Goal: Transaction & Acquisition: Download file/media

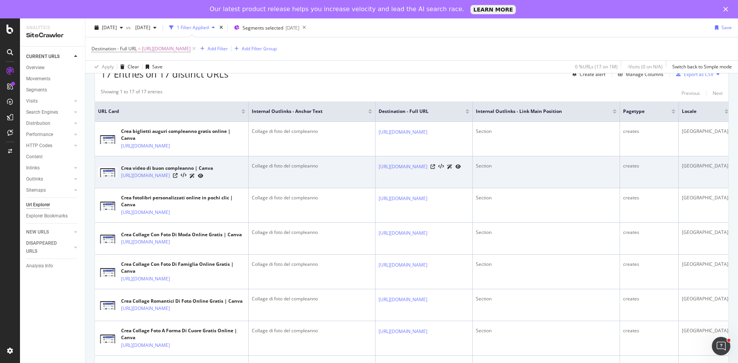
scroll to position [77, 0]
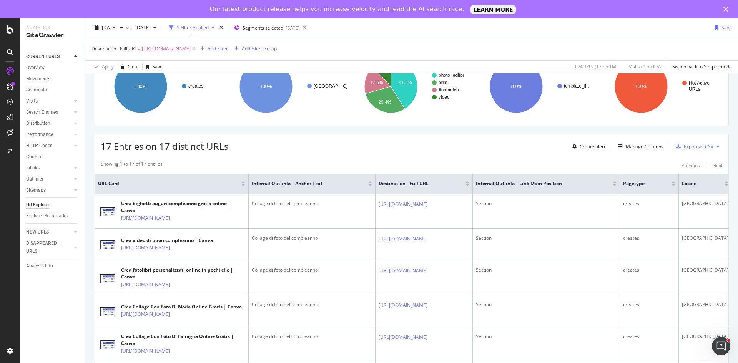
click at [705, 146] on div "Export as CSV" at bounding box center [699, 146] width 30 height 7
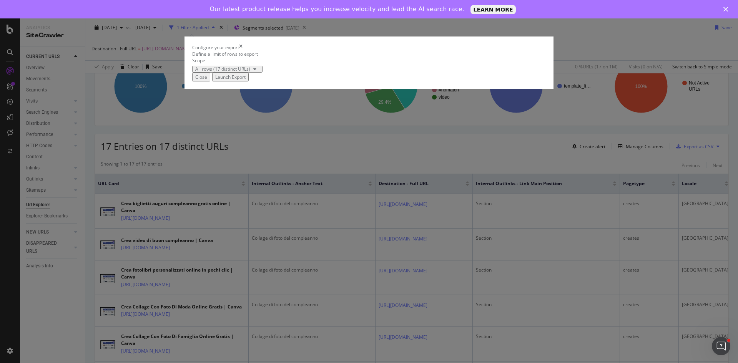
click at [246, 80] on div "Launch Export" at bounding box center [230, 77] width 30 height 7
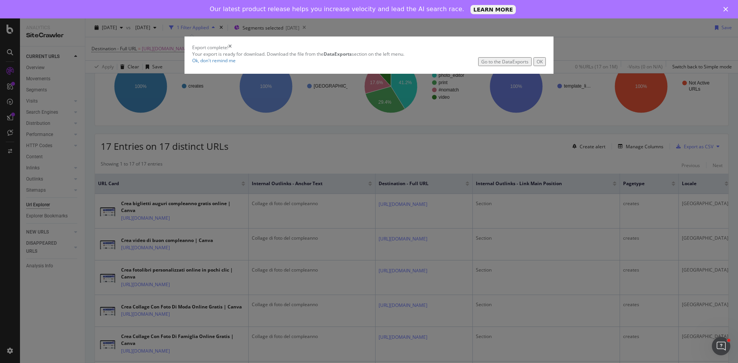
click at [232, 51] on icon "times" at bounding box center [229, 47] width 3 height 7
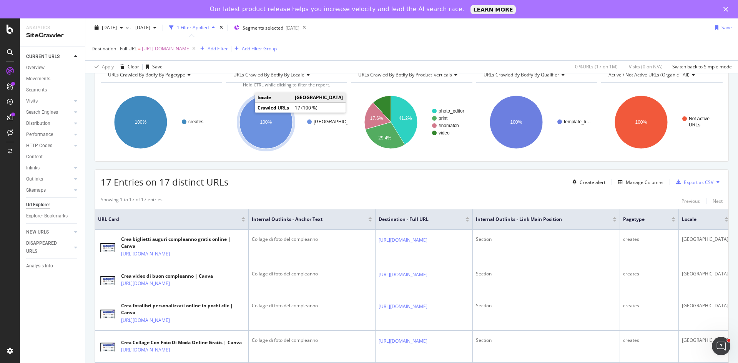
scroll to position [0, 0]
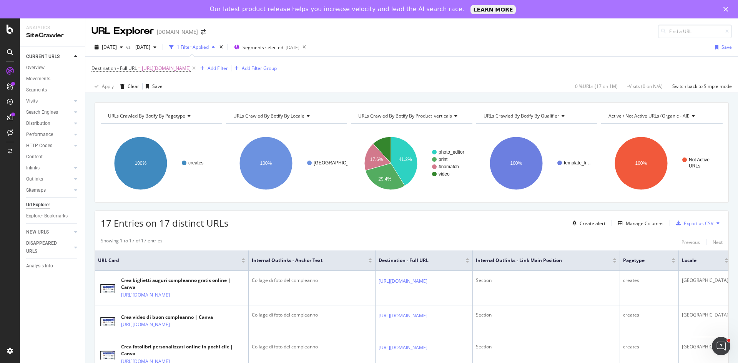
drag, startPoint x: 271, startPoint y: 66, endPoint x: 262, endPoint y: 93, distance: 28.0
click at [191, 66] on span "[URL][DOMAIN_NAME]" at bounding box center [166, 68] width 49 height 11
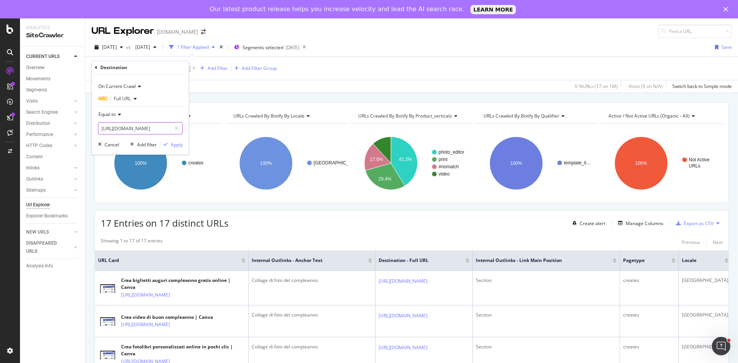
click at [132, 128] on input "[URL][DOMAIN_NAME]" at bounding box center [134, 128] width 73 height 12
paste input "[URL][DOMAIN_NAME]"
type input "[URL][DOMAIN_NAME]"
click at [177, 145] on div "Apply" at bounding box center [177, 145] width 12 height 7
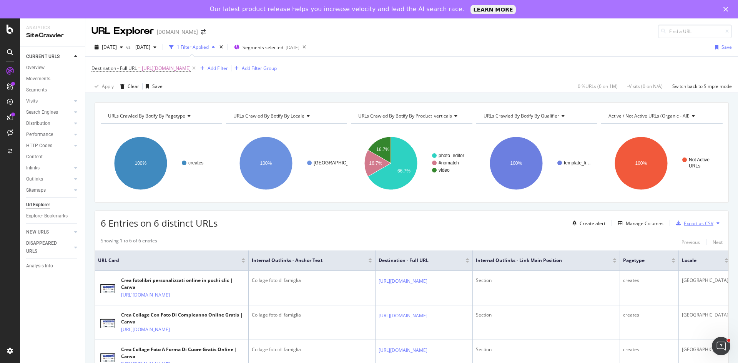
click at [691, 220] on div "Export as CSV" at bounding box center [699, 223] width 30 height 7
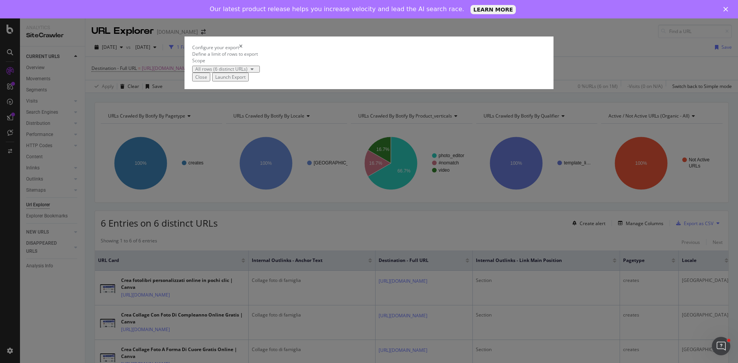
click at [246, 80] on div "Launch Export" at bounding box center [230, 77] width 30 height 7
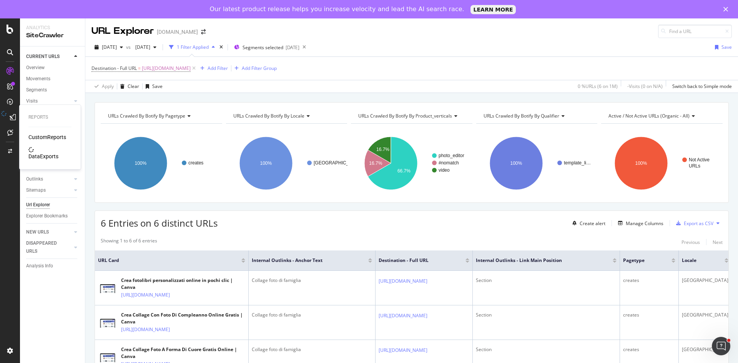
click at [40, 153] on div "DataExports" at bounding box center [43, 157] width 30 height 8
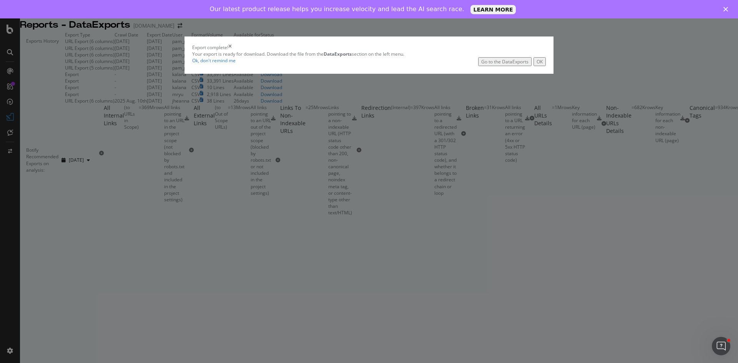
click at [232, 51] on icon "times" at bounding box center [229, 47] width 3 height 7
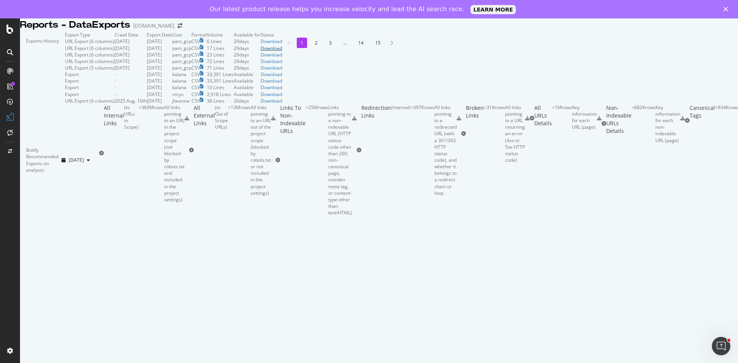
click at [282, 52] on div "Download" at bounding box center [272, 48] width 22 height 7
click at [282, 45] on div "Download" at bounding box center [272, 41] width 22 height 7
